Goal: Task Accomplishment & Management: Complete application form

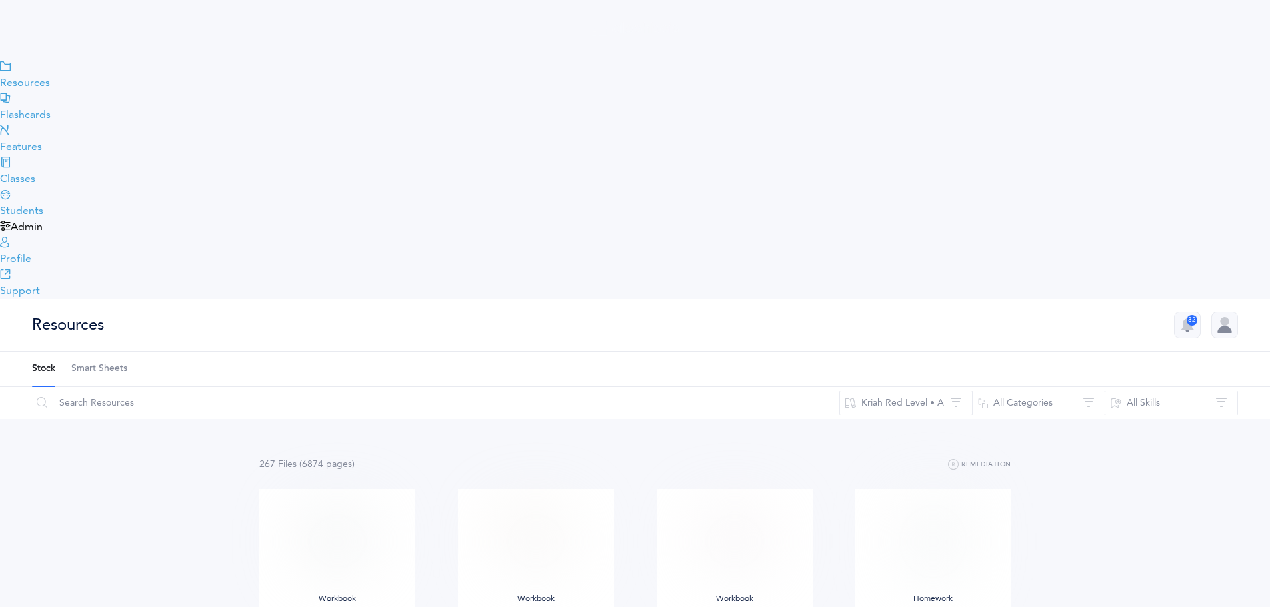
click at [43, 235] on span "Admin" at bounding box center [27, 227] width 32 height 16
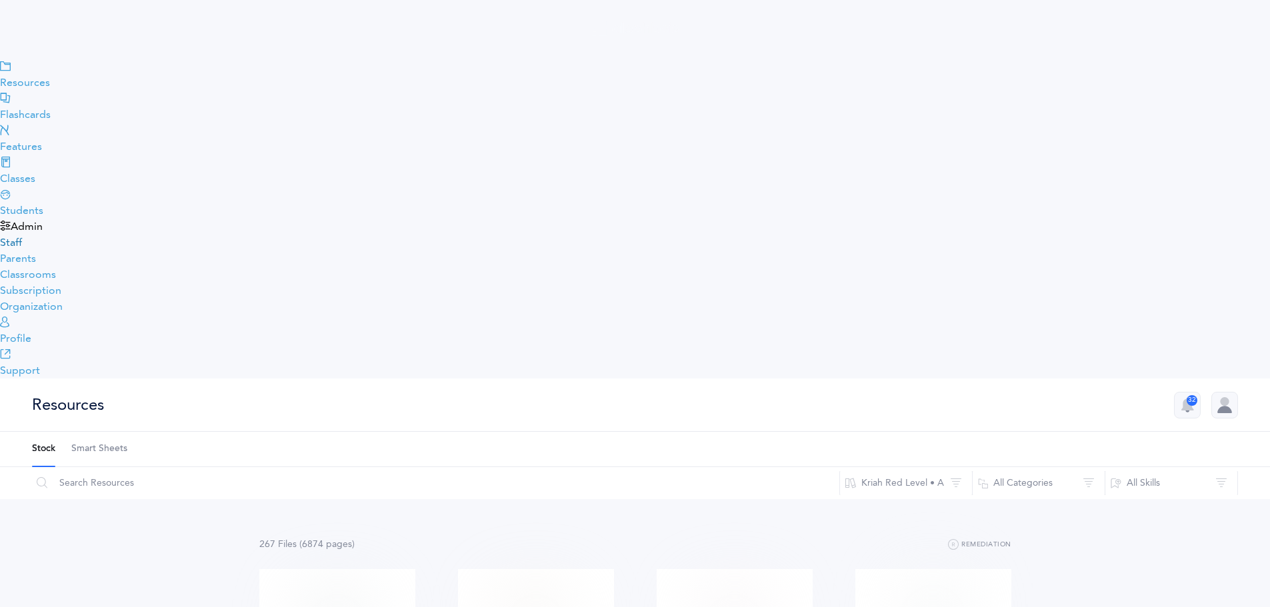
click at [22, 249] on link "Staff" at bounding box center [11, 243] width 22 height 12
select select
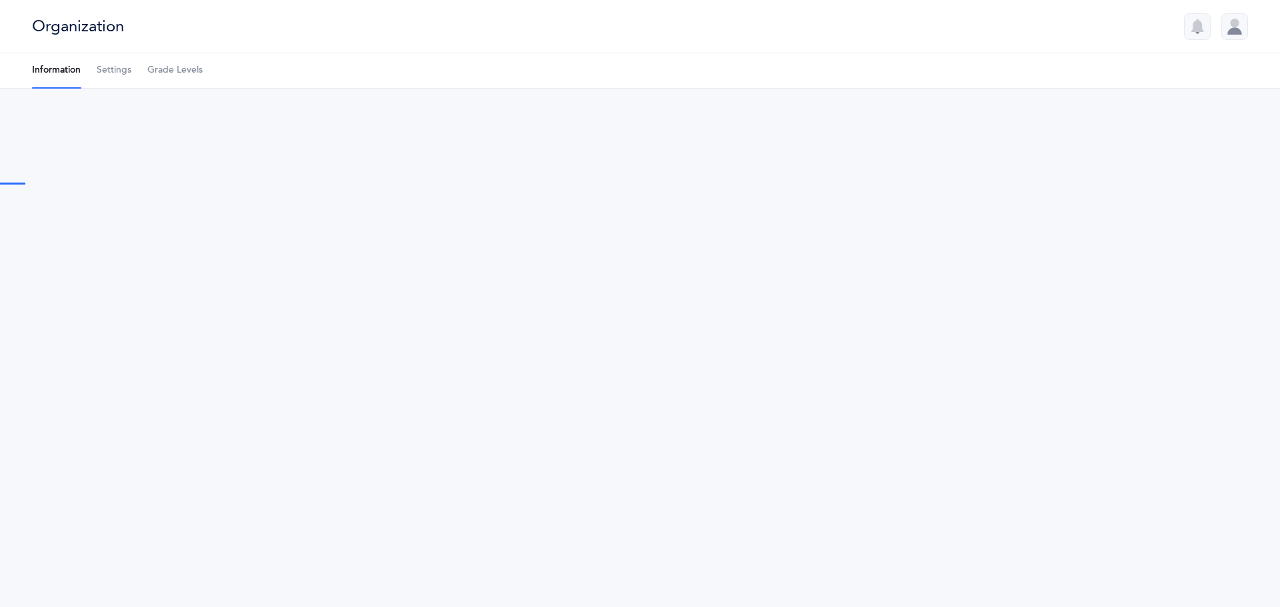
type input "Talmudical Academy"
type input "[EMAIL_ADDRESS][DOMAIN_NAME]"
type input "[PHONE_NUMBER]"
type input "[STREET_ADDRESS]"
type input "[GEOGRAPHIC_DATA]"
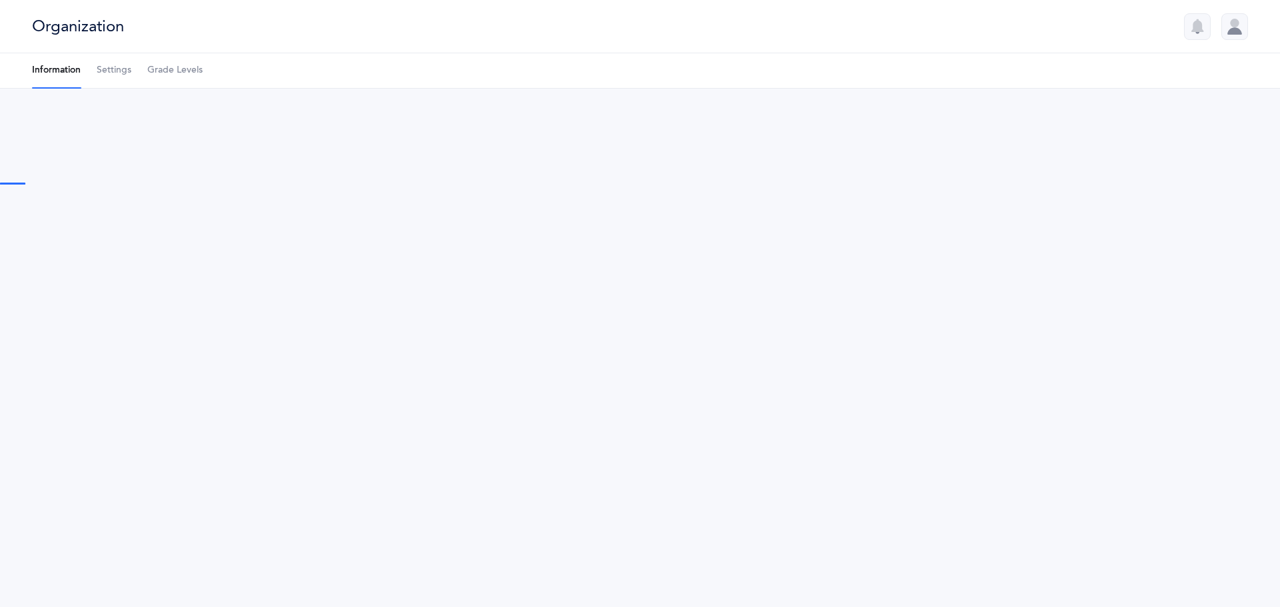
type input "21208"
select select "US"
select select "[US_STATE]"
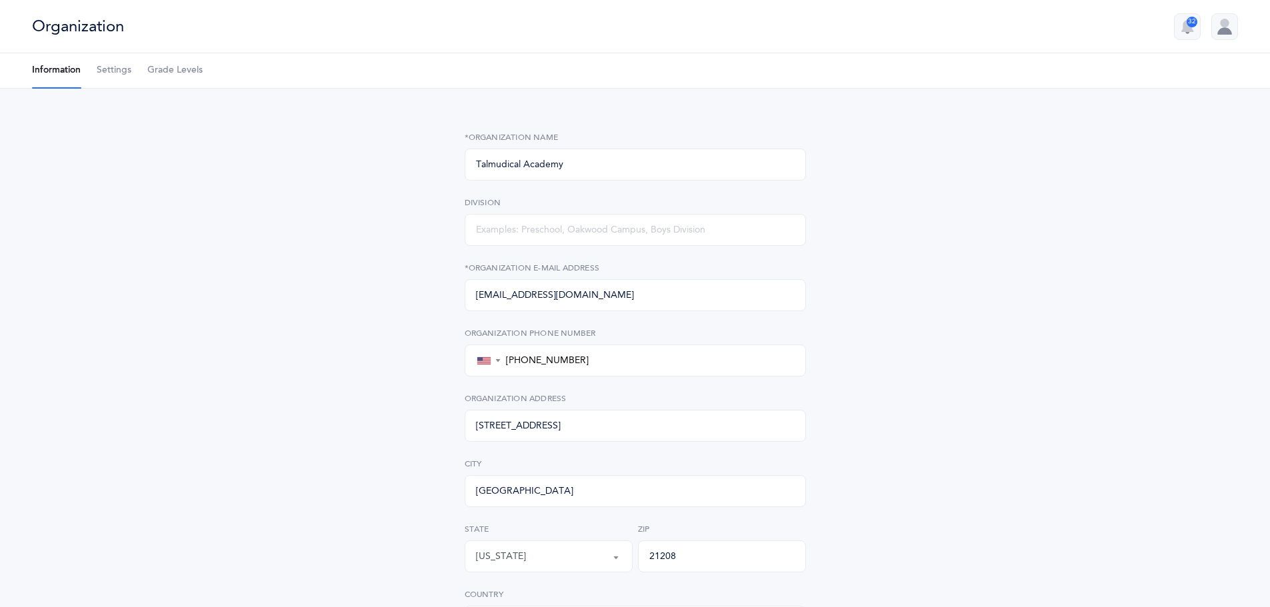
click at [124, 21] on div "Organization" at bounding box center [78, 26] width 92 height 22
click at [131, 73] on span "Settings" at bounding box center [114, 70] width 35 height 13
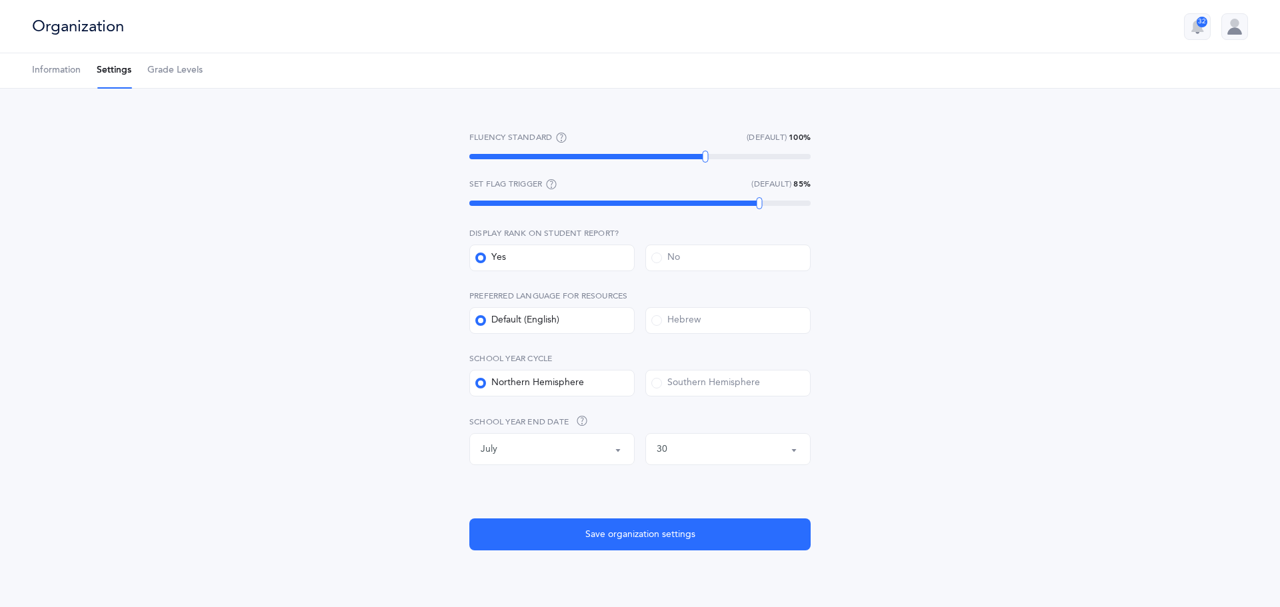
click at [203, 81] on link "Grade Levels" at bounding box center [174, 70] width 55 height 35
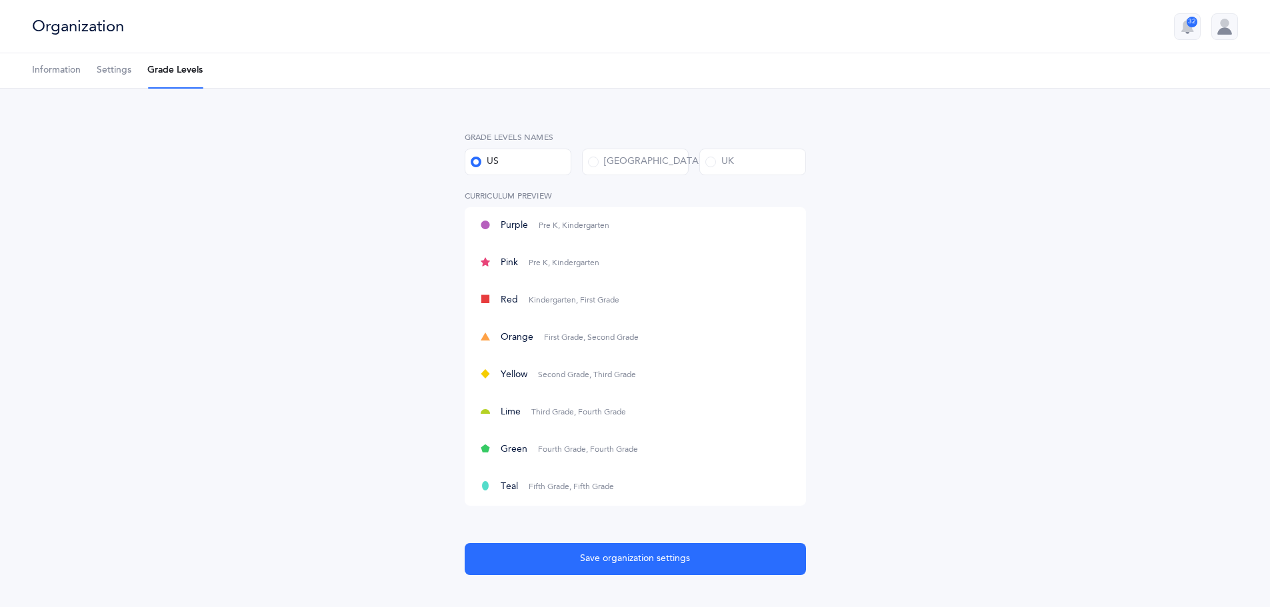
click at [1228, 33] on div at bounding box center [1224, 26] width 27 height 27
click at [1109, 71] on div "[PERSON_NAME]" at bounding box center [1153, 74] width 135 height 15
click at [1163, 33] on div "32 Anna Weiss Account Edit profile Notifications 32 Logout Organizations Talmud…" at bounding box center [1200, 26] width 75 height 27
click at [1181, 30] on icon "button" at bounding box center [1187, 27] width 16 height 16
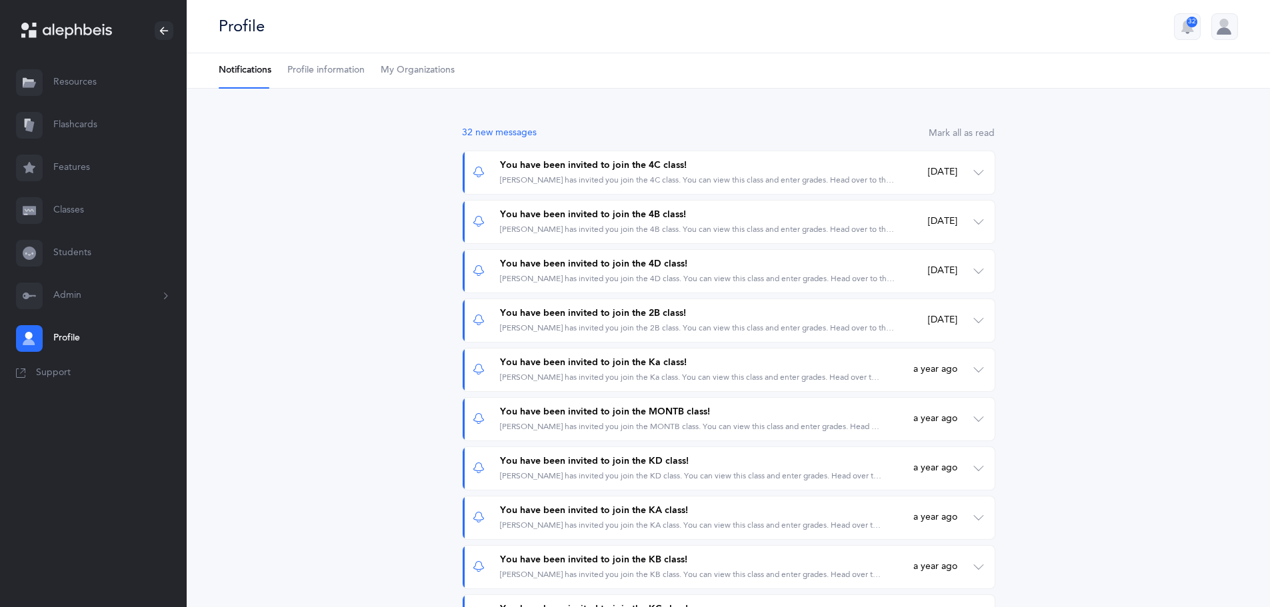
click at [71, 289] on button "Admin" at bounding box center [93, 296] width 187 height 43
click at [73, 331] on link "Staff" at bounding box center [119, 331] width 133 height 29
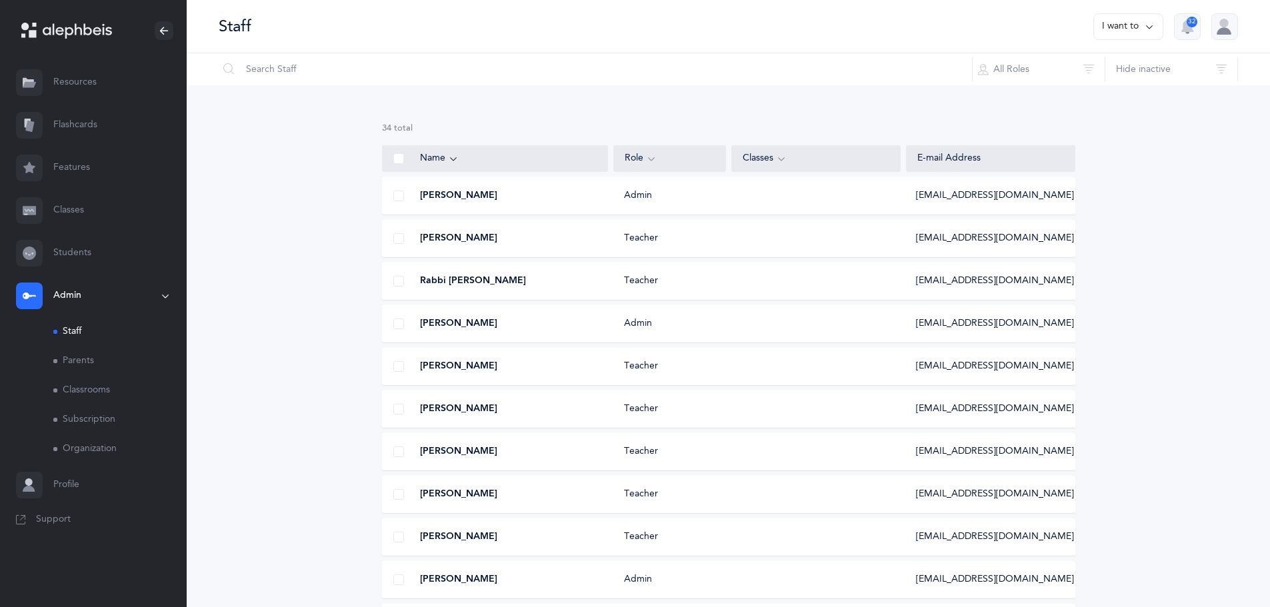
click at [1147, 24] on icon at bounding box center [1149, 26] width 11 height 15
click at [1149, 28] on icon at bounding box center [1149, 26] width 11 height 15
click at [1109, 59] on button "Add staff member" at bounding box center [1102, 69] width 99 height 24
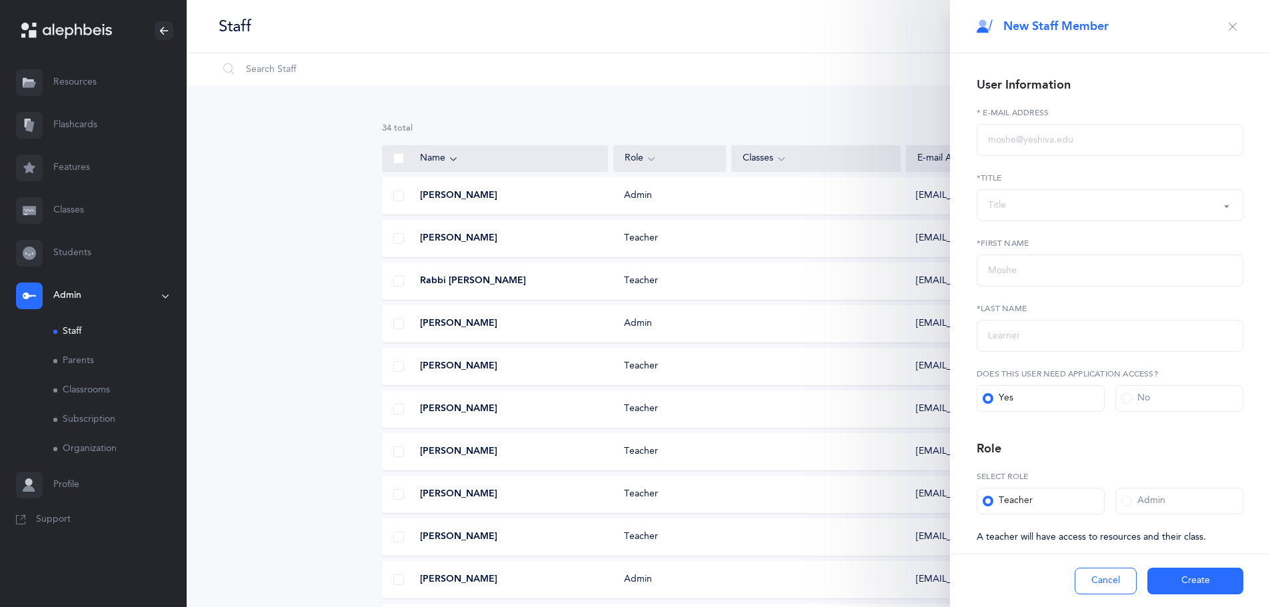
click at [1021, 117] on label "* E-Mail Address" at bounding box center [1110, 113] width 267 height 12
drag, startPoint x: 1013, startPoint y: 160, endPoint x: 1021, endPoint y: 140, distance: 21.5
click at [1015, 159] on form "User Information * E-Mail Address Rabbi [PERSON_NAME] Mr. Mrs. Miss Title *Titl…" at bounding box center [1110, 310] width 267 height 470
drag, startPoint x: 1021, startPoint y: 140, endPoint x: 1029, endPoint y: 133, distance: 10.4
click at [1022, 140] on input "text" at bounding box center [1110, 140] width 267 height 32
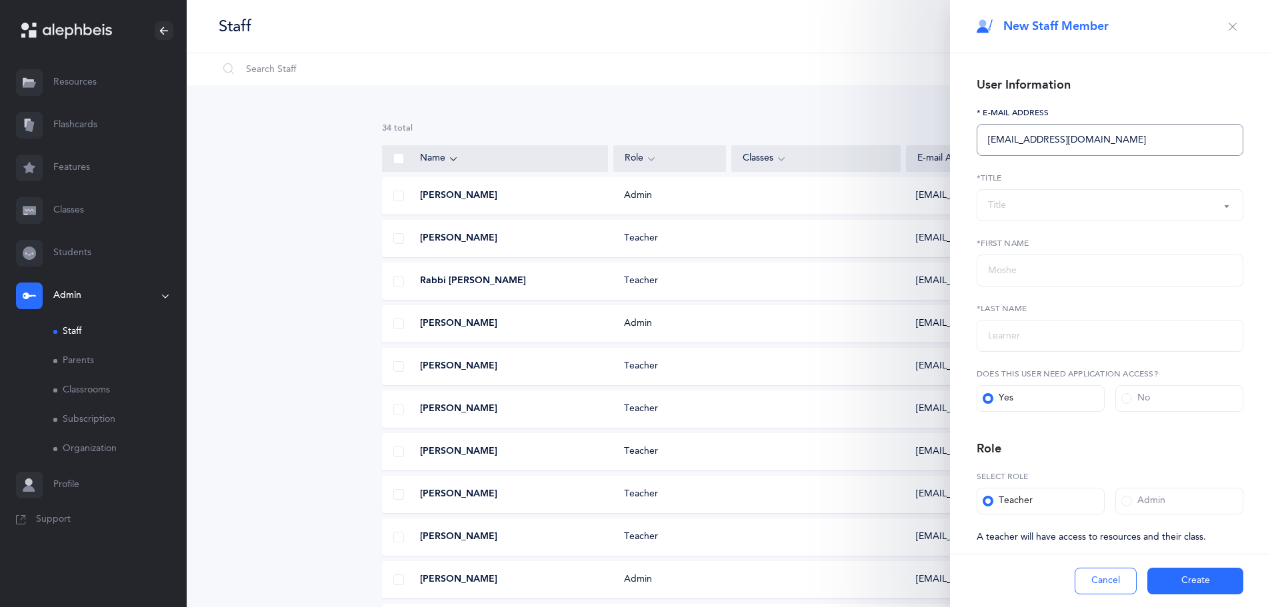
type input "[EMAIL_ADDRESS][DOMAIN_NAME]"
click at [1071, 207] on div "Title" at bounding box center [1110, 205] width 244 height 23
click at [1011, 350] on span "Mrs." at bounding box center [1006, 352] width 19 height 12
select select "4"
click at [1024, 279] on input "text" at bounding box center [1110, 271] width 267 height 32
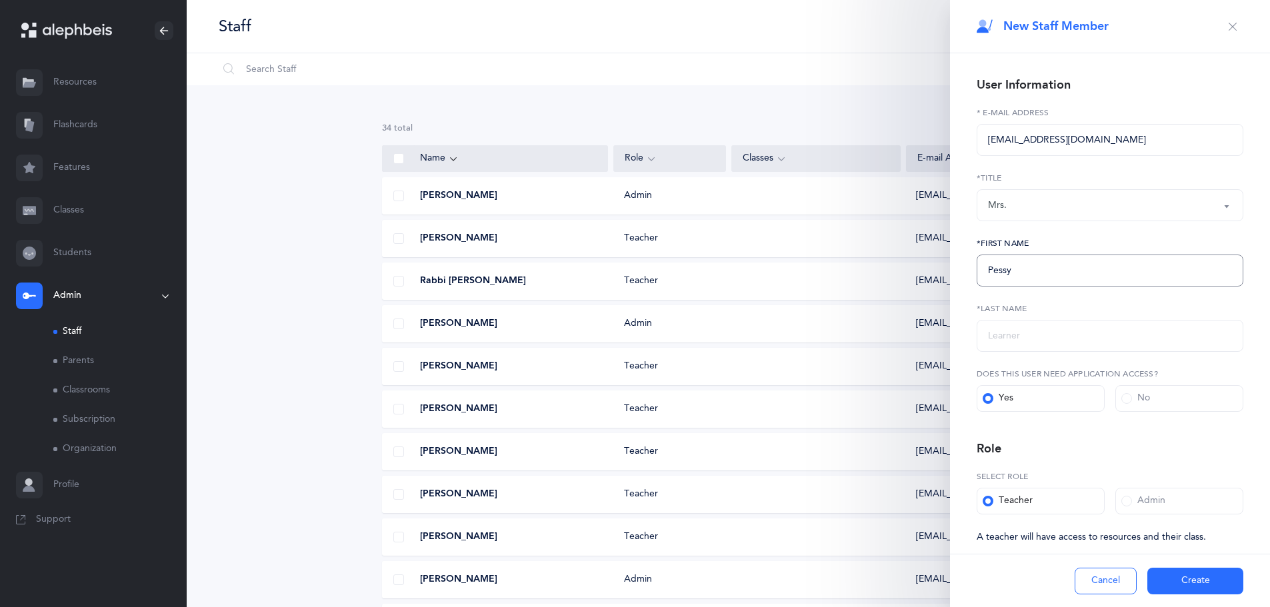
type input "Pessy"
type input "[PERSON_NAME]"
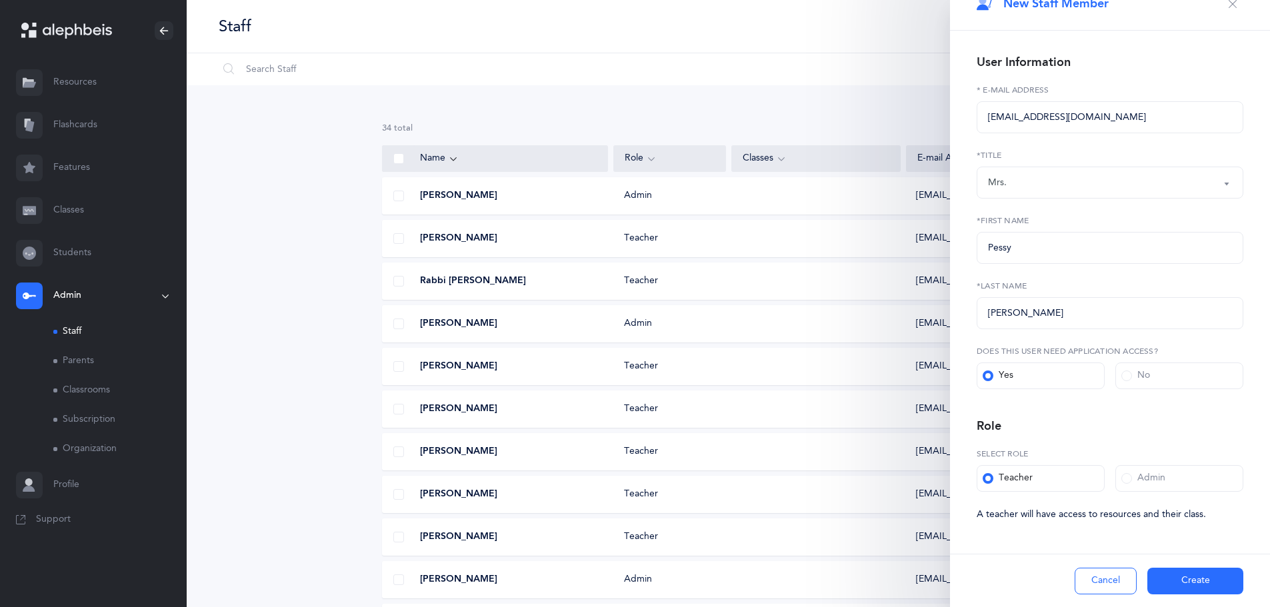
click at [1121, 483] on span at bounding box center [1126, 478] width 11 height 11
click at [0, 0] on input "Admin" at bounding box center [0, 0] width 0 height 0
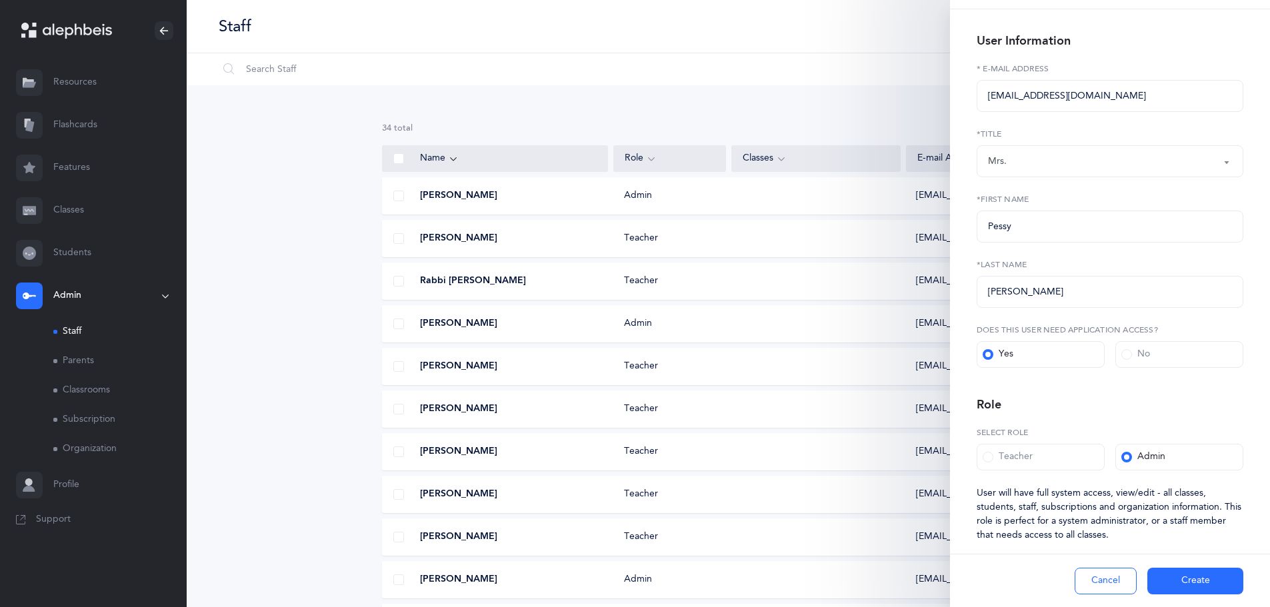
scroll to position [65, 0]
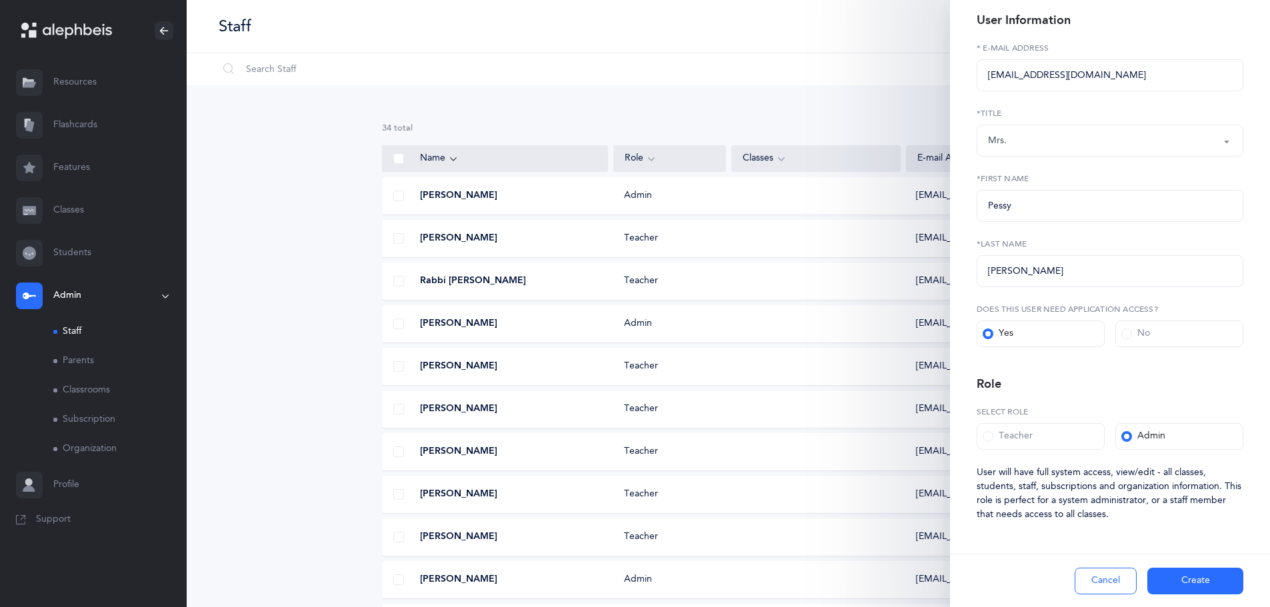
click at [1180, 579] on button "Create" at bounding box center [1195, 581] width 96 height 27
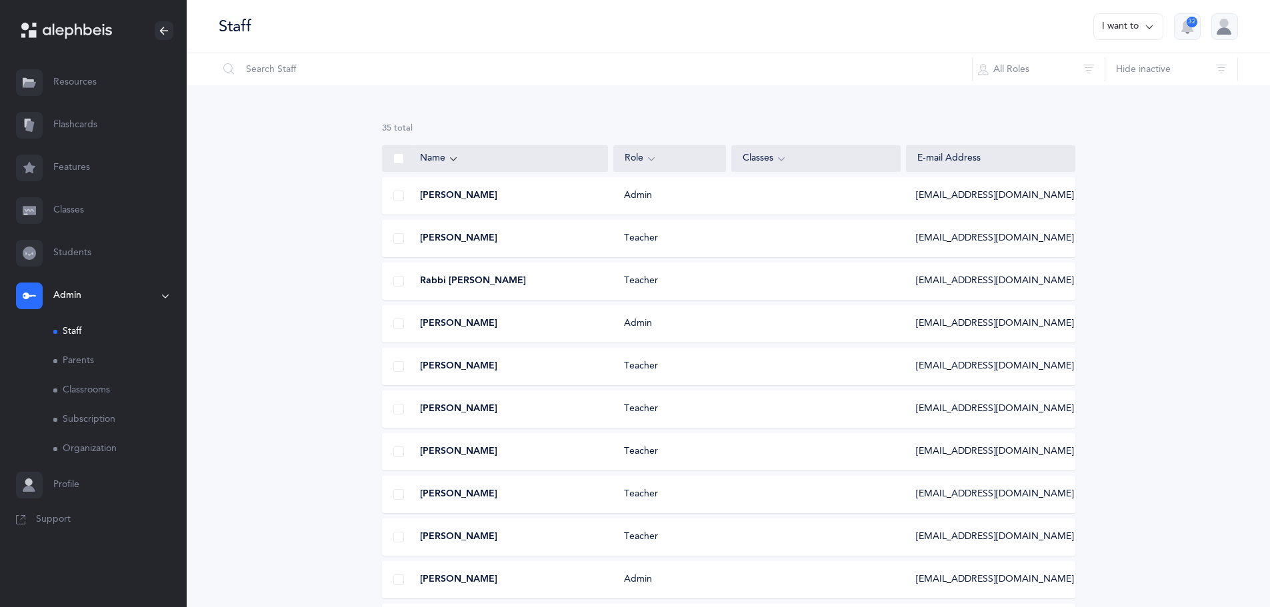
click at [1142, 29] on button "I want to" at bounding box center [1128, 26] width 70 height 27
click at [1075, 71] on button "Add staff member" at bounding box center [1102, 69] width 99 height 24
select select
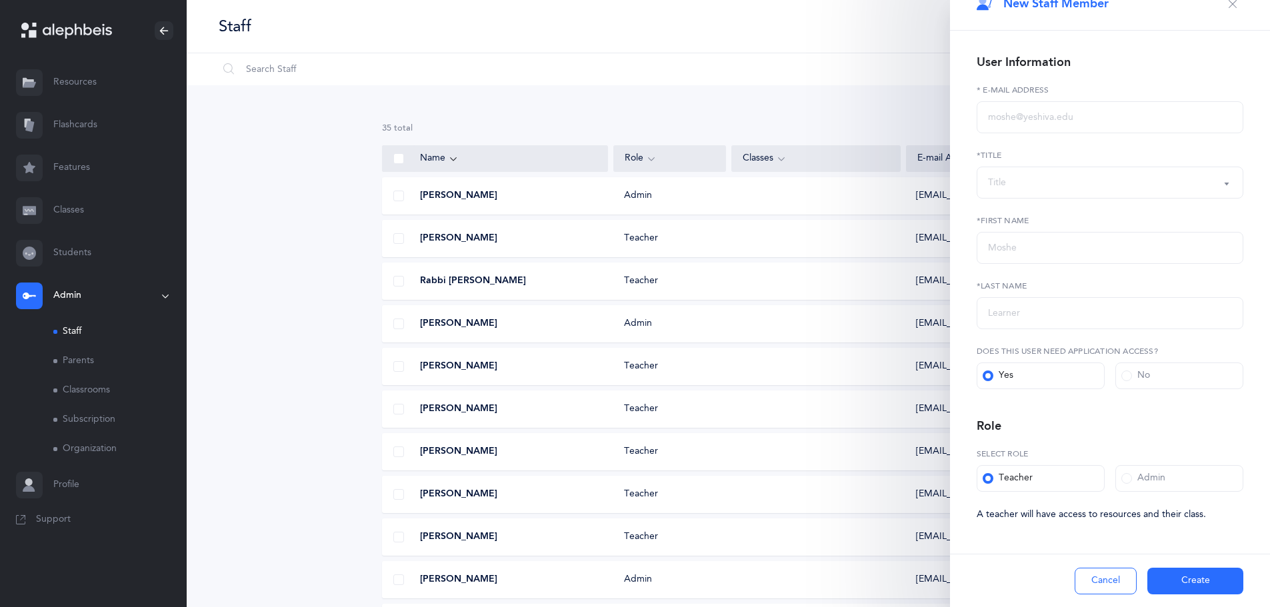
scroll to position [23, 0]
click at [1089, 115] on input "text" at bounding box center [1110, 117] width 267 height 32
click at [1119, 122] on input "text" at bounding box center [1110, 117] width 267 height 32
paste input "[EMAIL_ADDRESS][DOMAIN_NAME]"
type input "[EMAIL_ADDRESS][DOMAIN_NAME]"
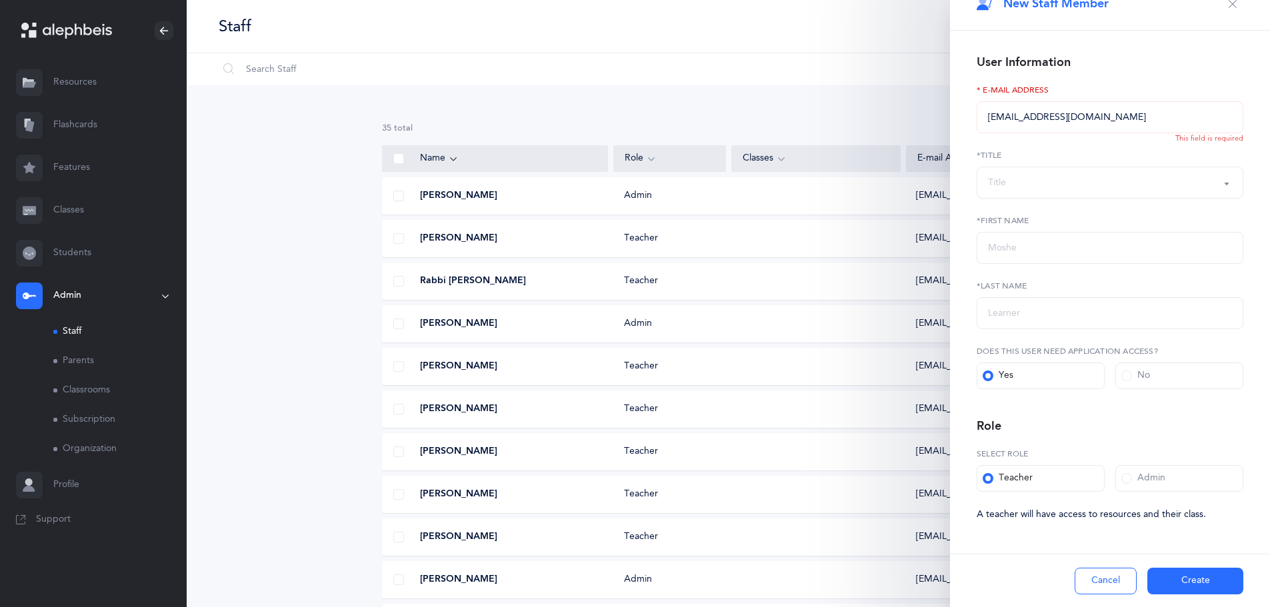
click at [1006, 184] on div "Title" at bounding box center [997, 183] width 18 height 14
click at [1015, 275] on span "Morah" at bounding box center [1010, 276] width 27 height 12
select select "2"
click at [1014, 249] on input "text" at bounding box center [1110, 248] width 267 height 32
type input "[PERSON_NAME]"
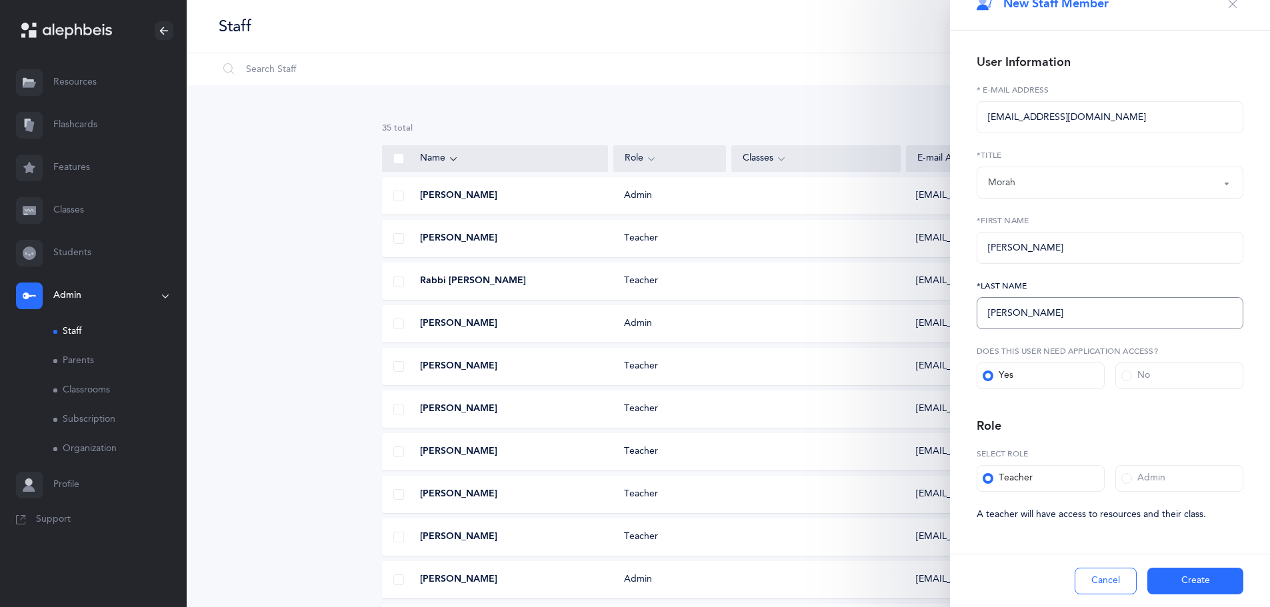
scroll to position [67, 0]
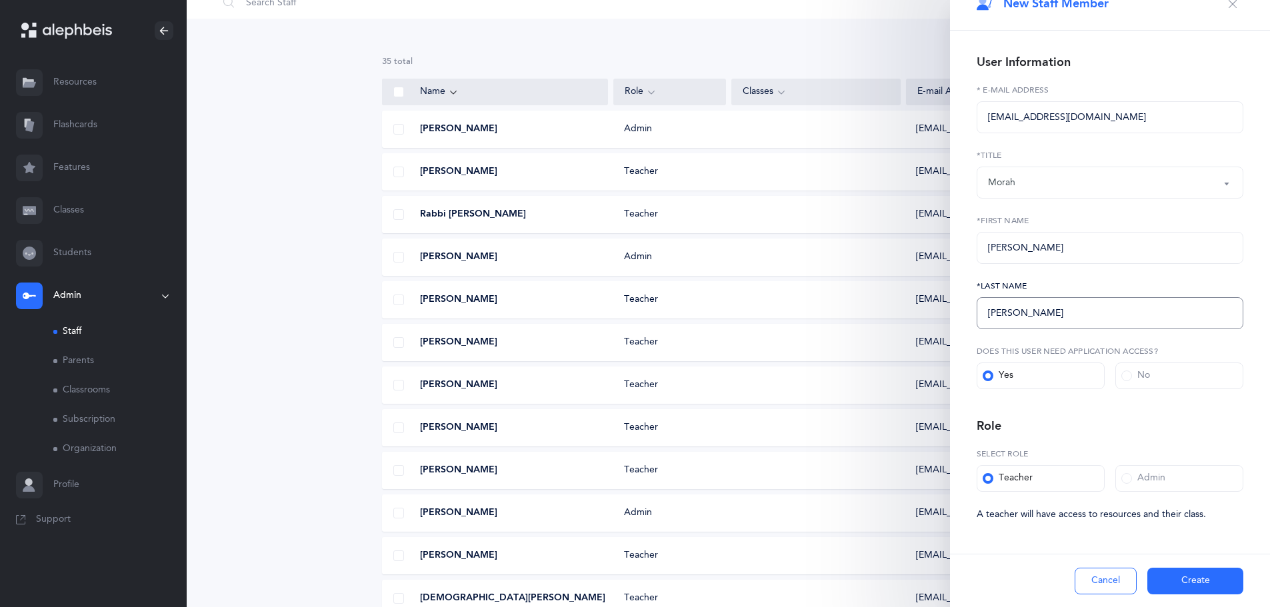
type input "[PERSON_NAME]"
click at [1169, 576] on button "Create" at bounding box center [1195, 581] width 96 height 27
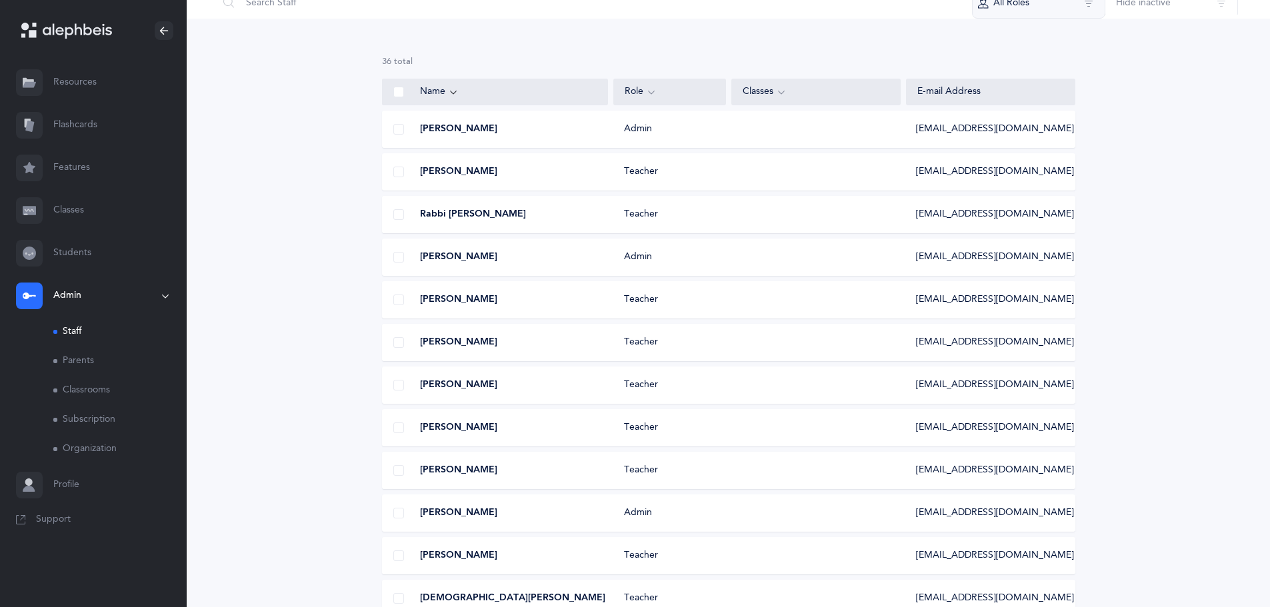
scroll to position [0, 0]
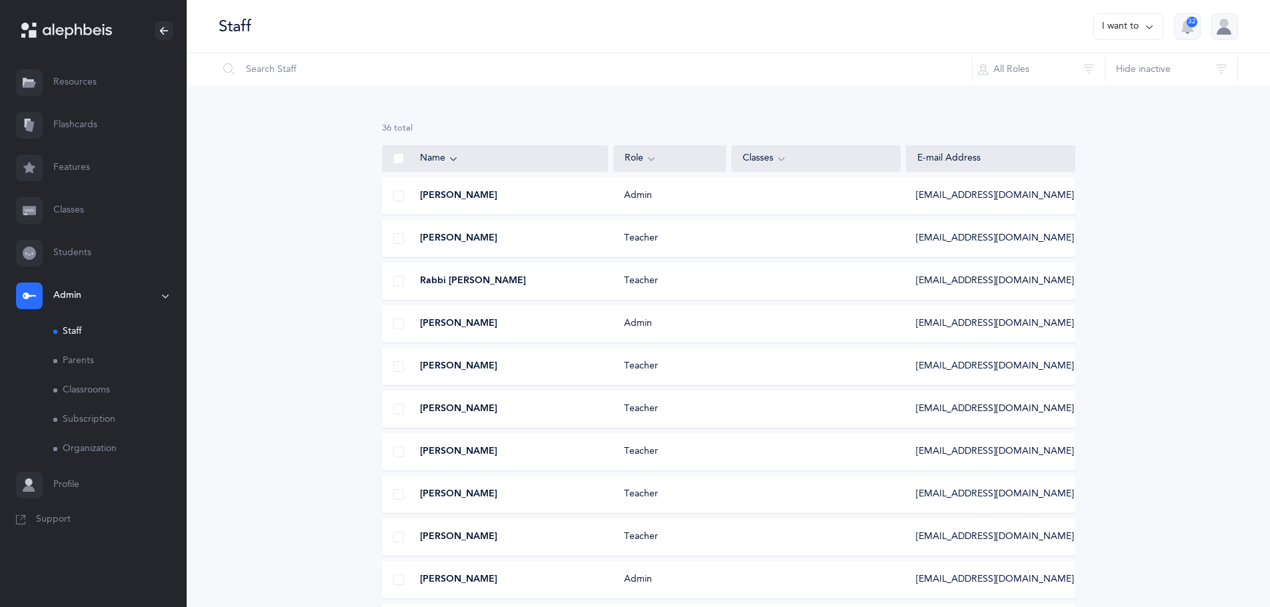
click at [1141, 23] on button "I want to" at bounding box center [1128, 26] width 70 height 27
click at [1111, 78] on button "Add staff member" at bounding box center [1102, 69] width 99 height 24
select select
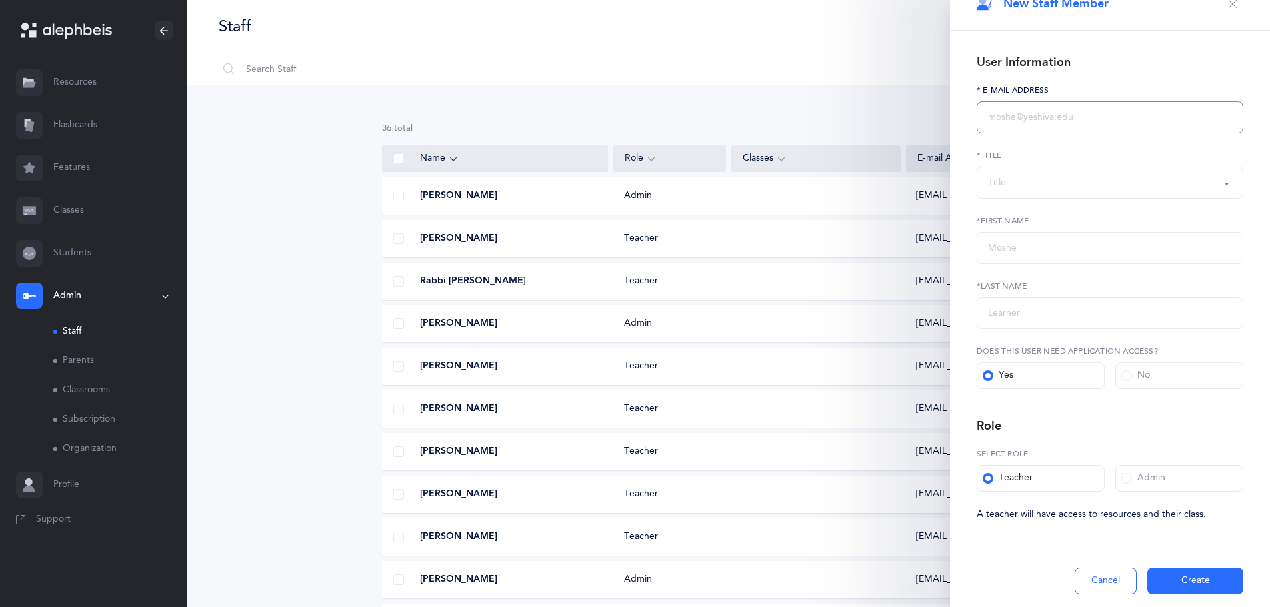
click at [1021, 117] on input "text" at bounding box center [1110, 117] width 267 height 32
paste input "[EMAIL_ADDRESS][DOMAIN_NAME]"
type input "[EMAIL_ADDRESS][DOMAIN_NAME]"
click at [990, 184] on div "Title" at bounding box center [997, 183] width 18 height 14
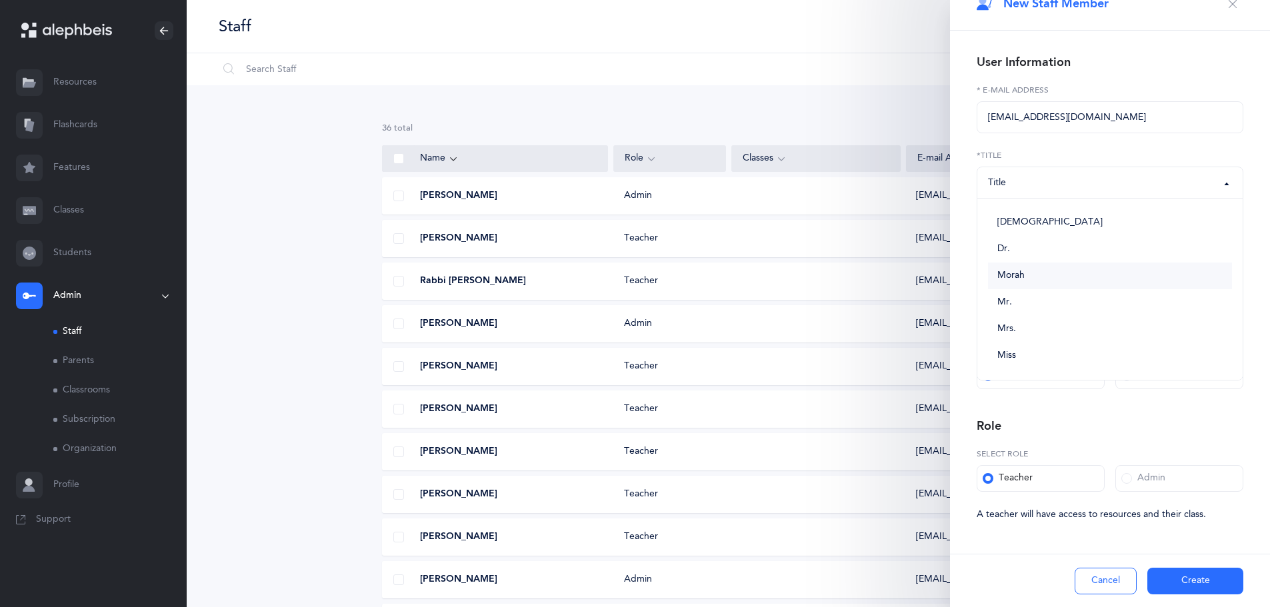
click at [1018, 277] on span "Morah" at bounding box center [1010, 276] width 27 height 12
select select "2"
drag, startPoint x: 1015, startPoint y: 254, endPoint x: 1021, endPoint y: 247, distance: 9.0
click at [1015, 254] on input "text" at bounding box center [1110, 248] width 267 height 32
type input "[PERSON_NAME]"
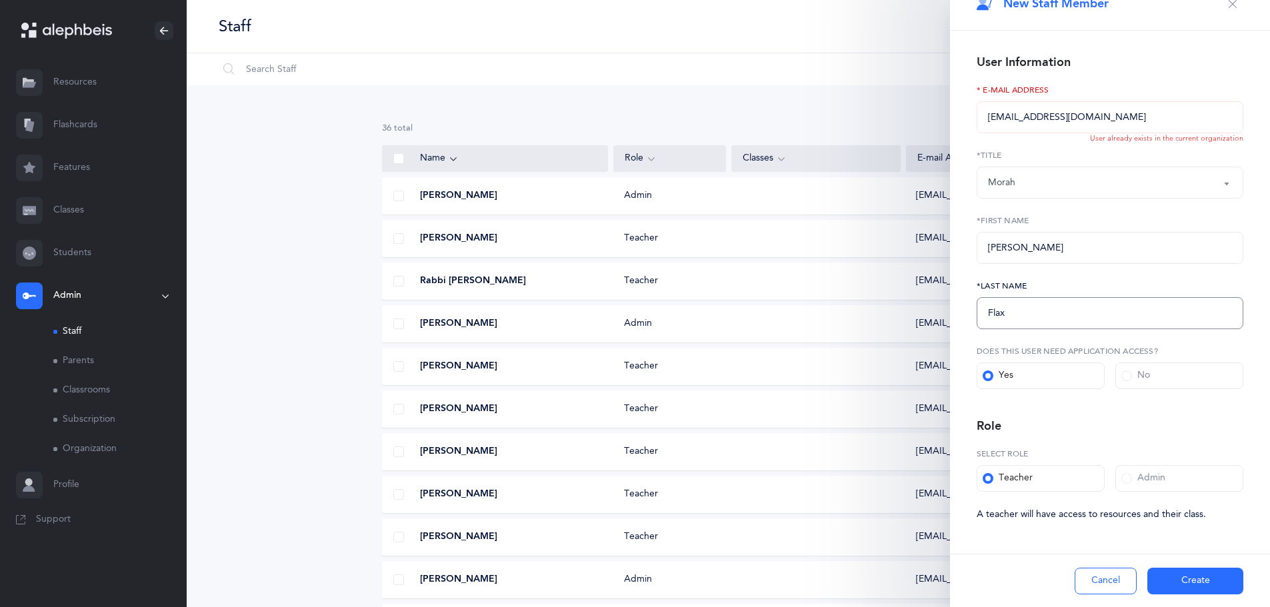
type input "Flax"
click at [1174, 577] on button "Create" at bounding box center [1195, 581] width 96 height 27
click at [1101, 579] on button "Cancel" at bounding box center [1106, 581] width 62 height 27
